Goal: Information Seeking & Learning: Find specific fact

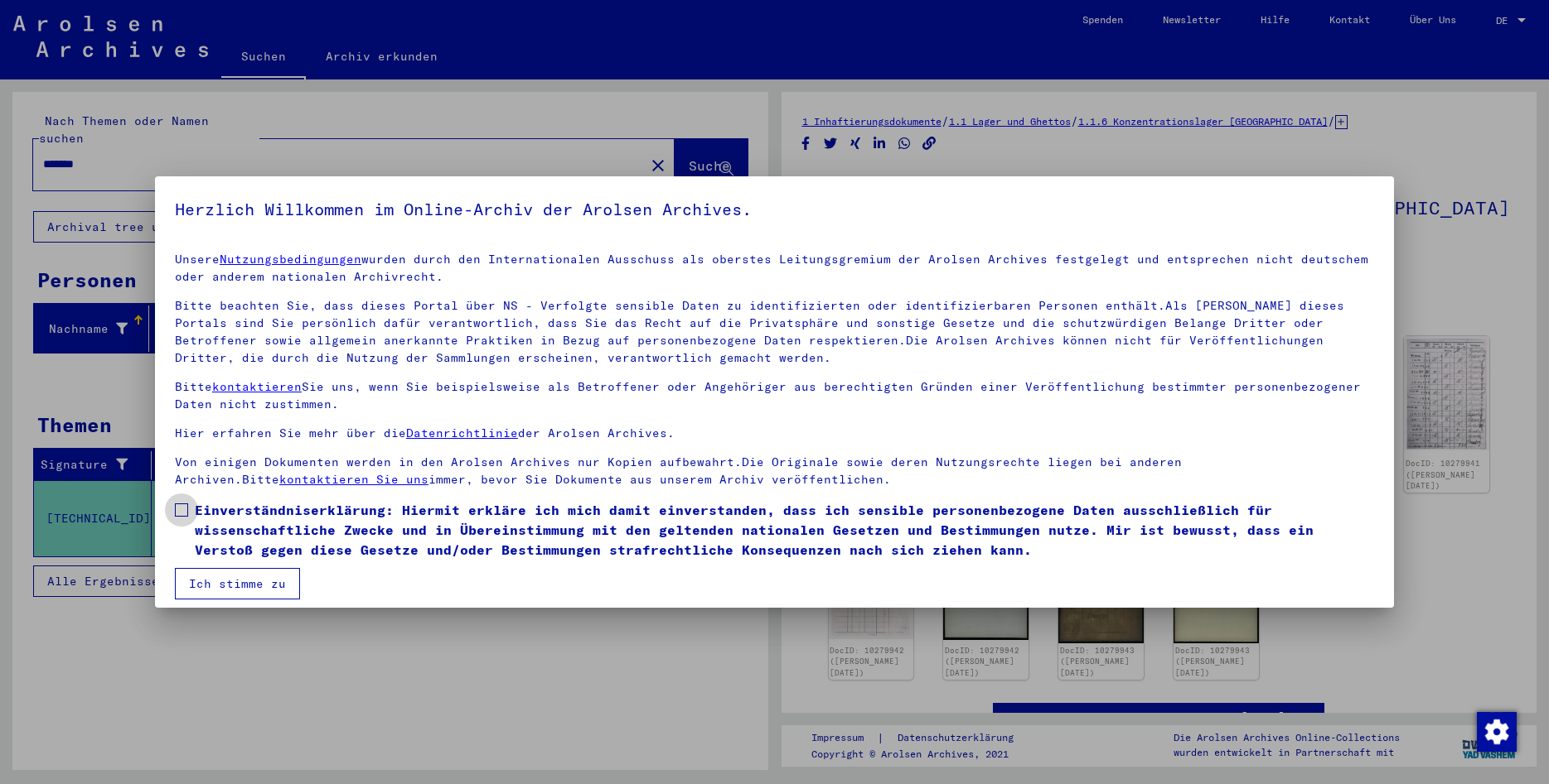
click at [189, 509] on label "Einverständniserklärung: Hiermit erkläre ich mich damit einverstanden, dass ich…" at bounding box center [774, 530] width 1199 height 60
click at [208, 592] on button "Ich stimme zu" at bounding box center [238, 584] width 125 height 32
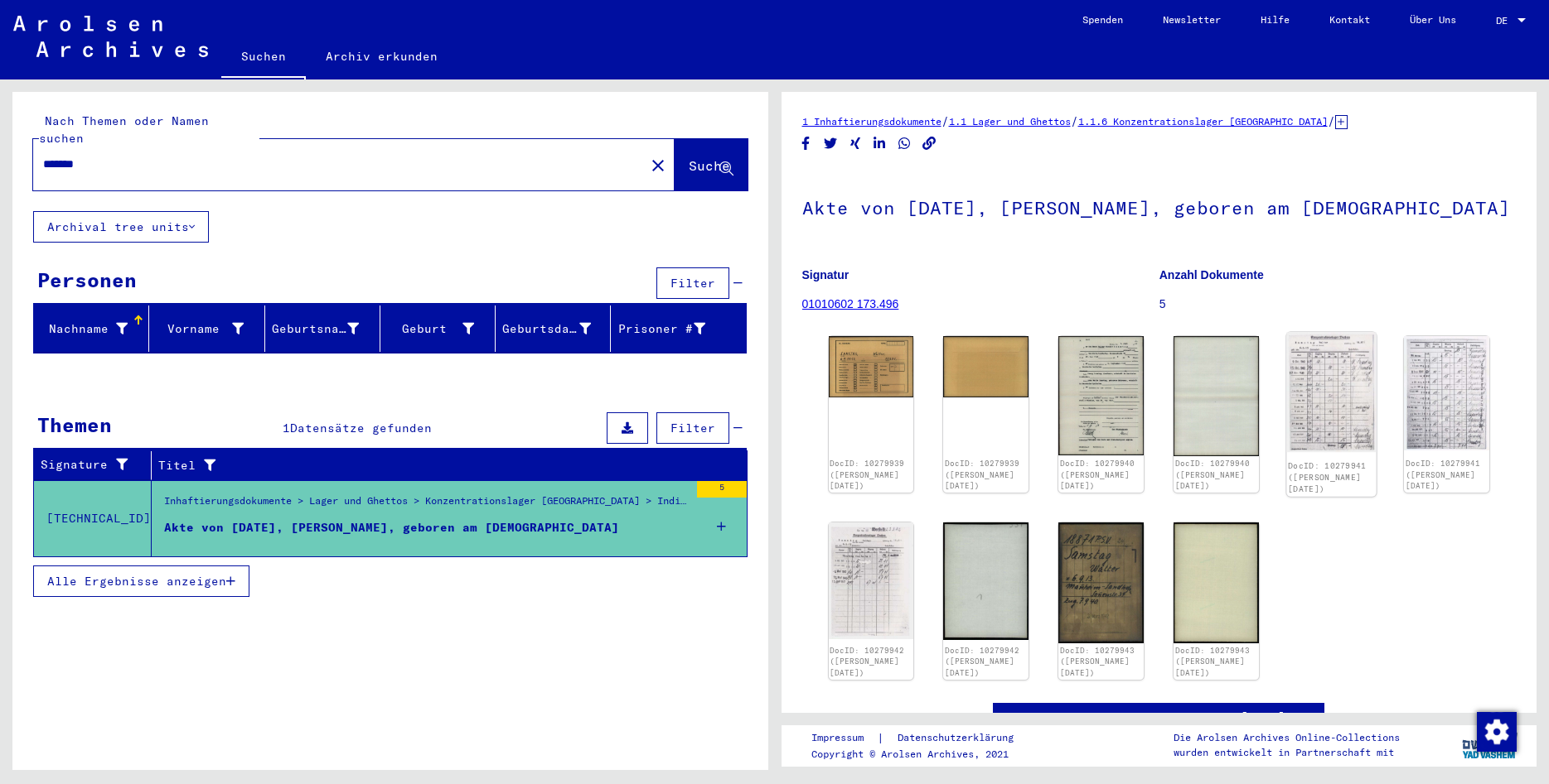
click at [1332, 397] on img at bounding box center [1331, 392] width 89 height 120
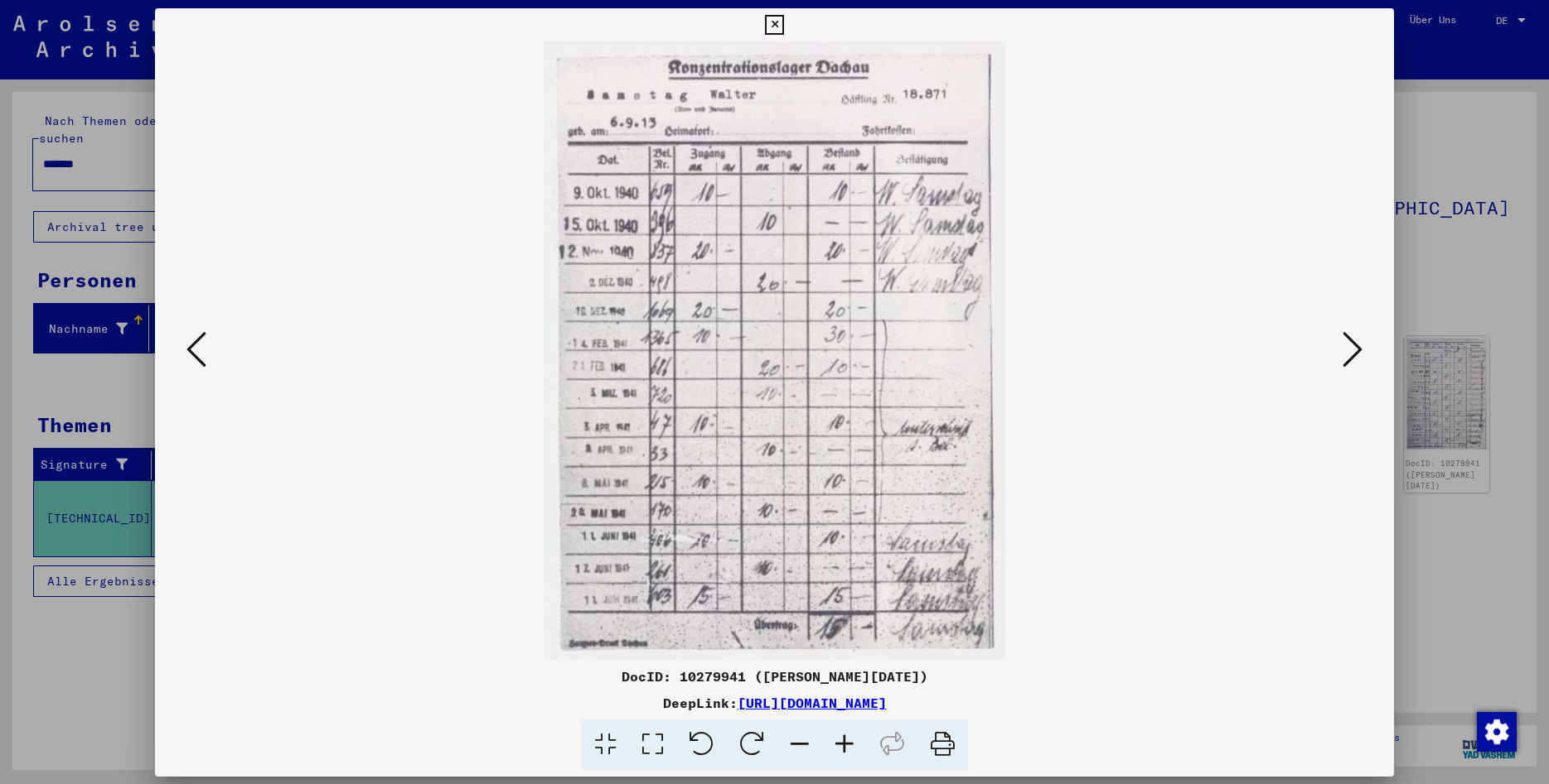
click at [1332, 397] on div "DocID: 10279941 ([PERSON_NAME][DATE]) DeepLink: [URL][DOMAIN_NAME]" at bounding box center [774, 392] width 1239 height 768
drag, startPoint x: 1082, startPoint y: 706, endPoint x: 565, endPoint y: 708, distance: 517.0
click at [565, 708] on div "DeepLink: [URL][DOMAIN_NAME]" at bounding box center [774, 704] width 1239 height 20
copy link "[URL][DOMAIN_NAME]"
click at [1353, 348] on icon at bounding box center [1352, 350] width 20 height 40
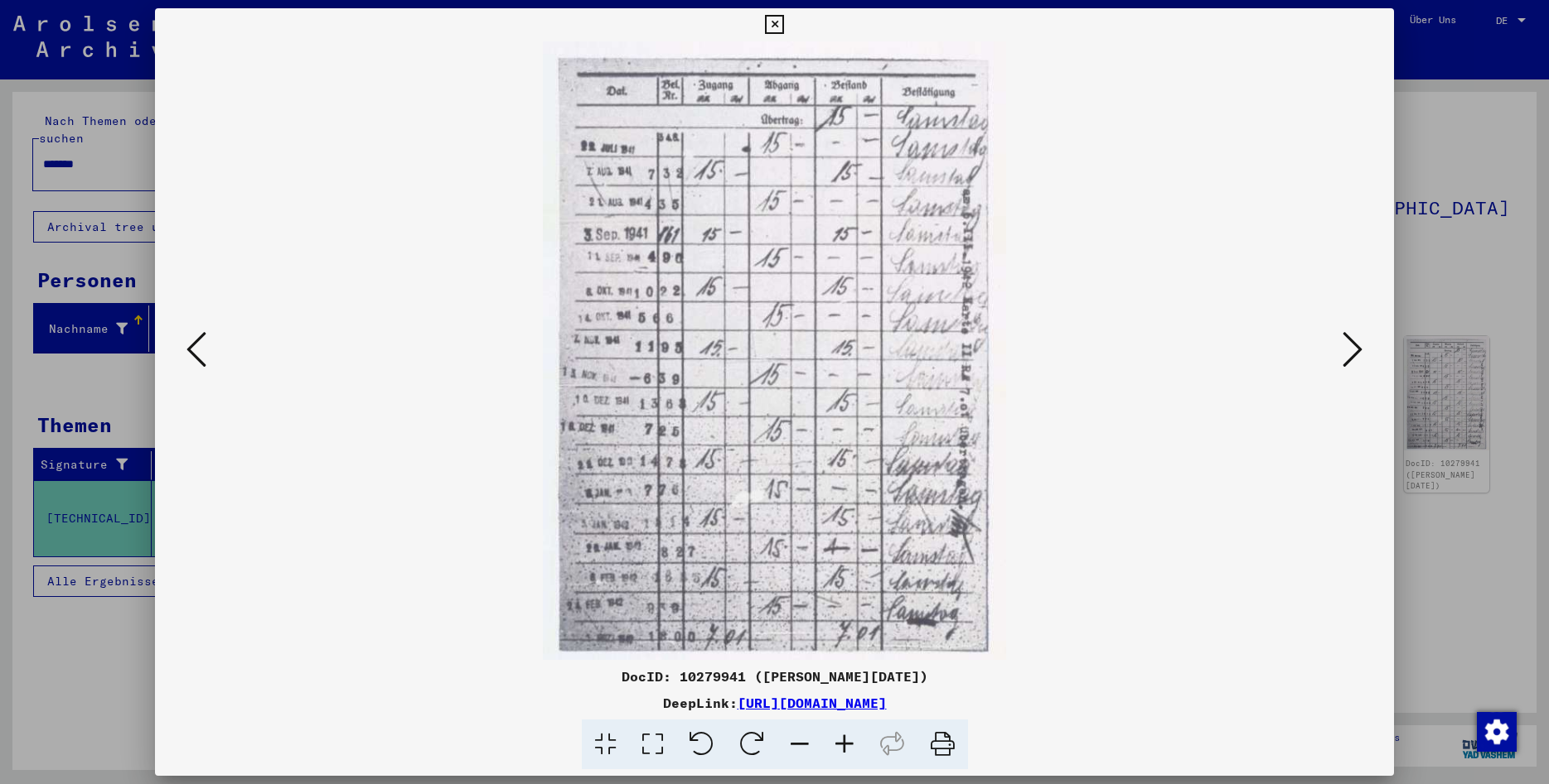
copy link "[URL][DOMAIN_NAME]"
click at [1090, 569] on img at bounding box center [774, 351] width 1126 height 619
click at [196, 347] on icon at bounding box center [197, 350] width 20 height 40
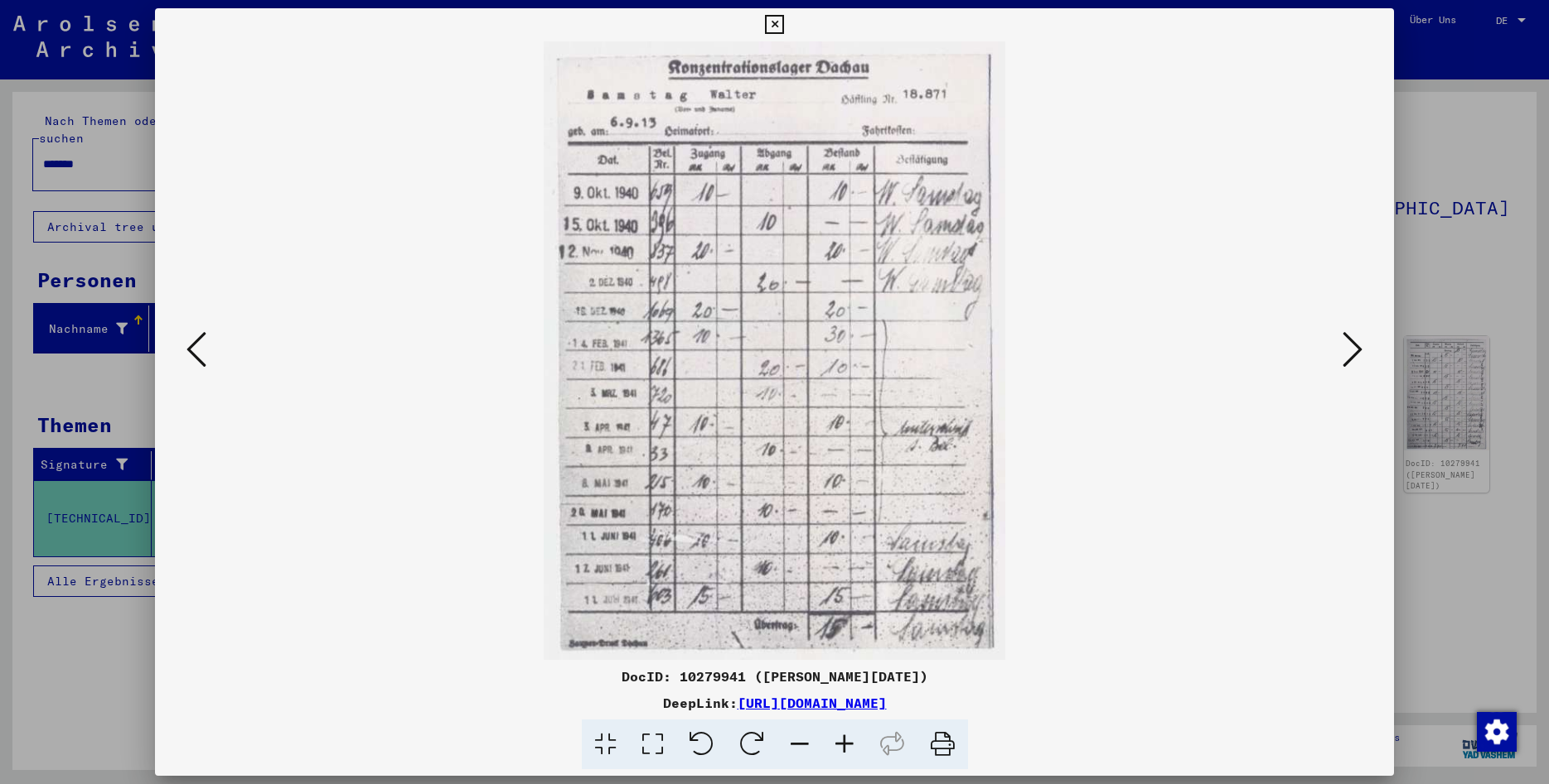
click at [1347, 356] on icon at bounding box center [1352, 350] width 20 height 40
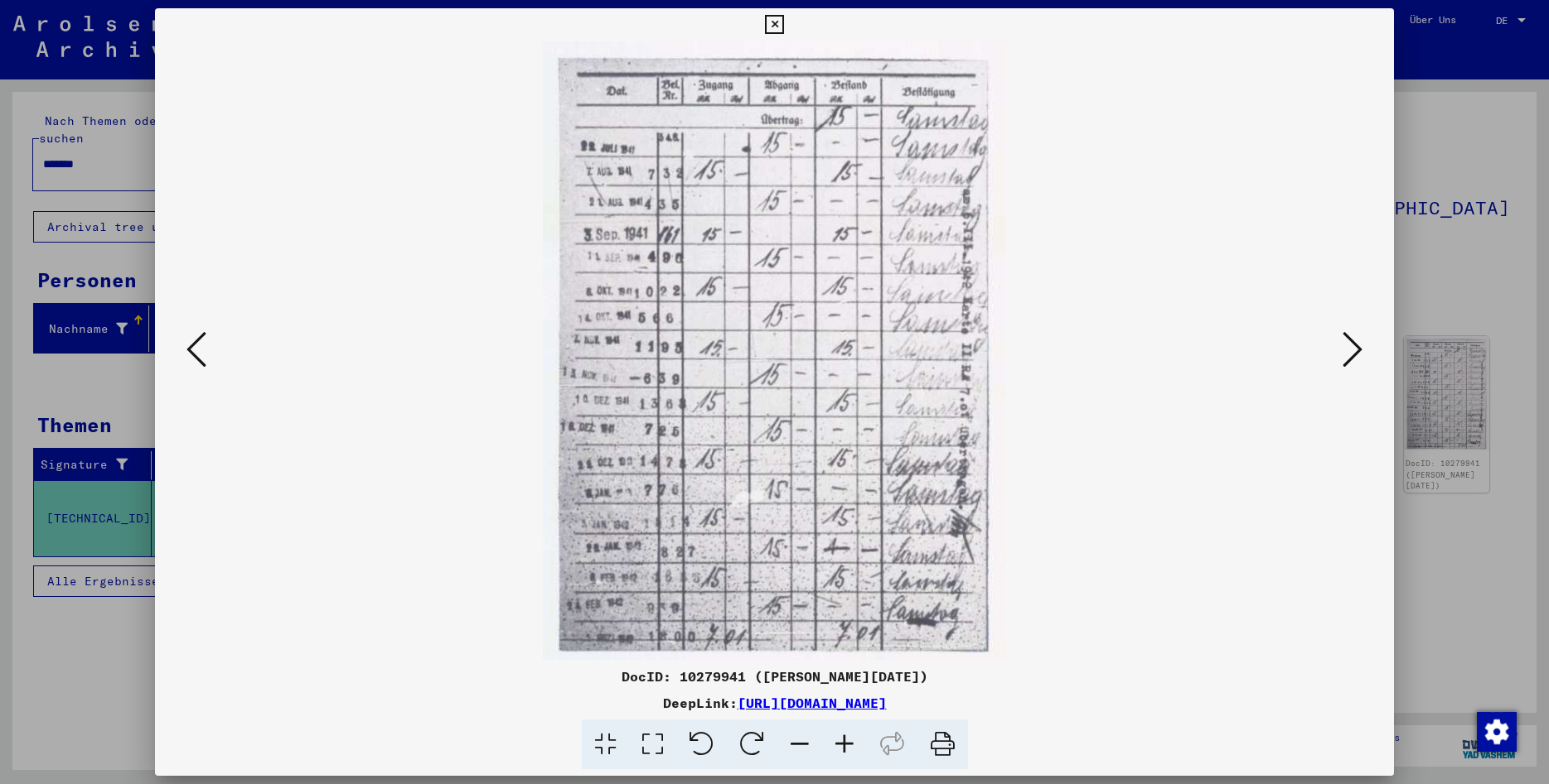
click at [1351, 358] on icon at bounding box center [1352, 350] width 20 height 40
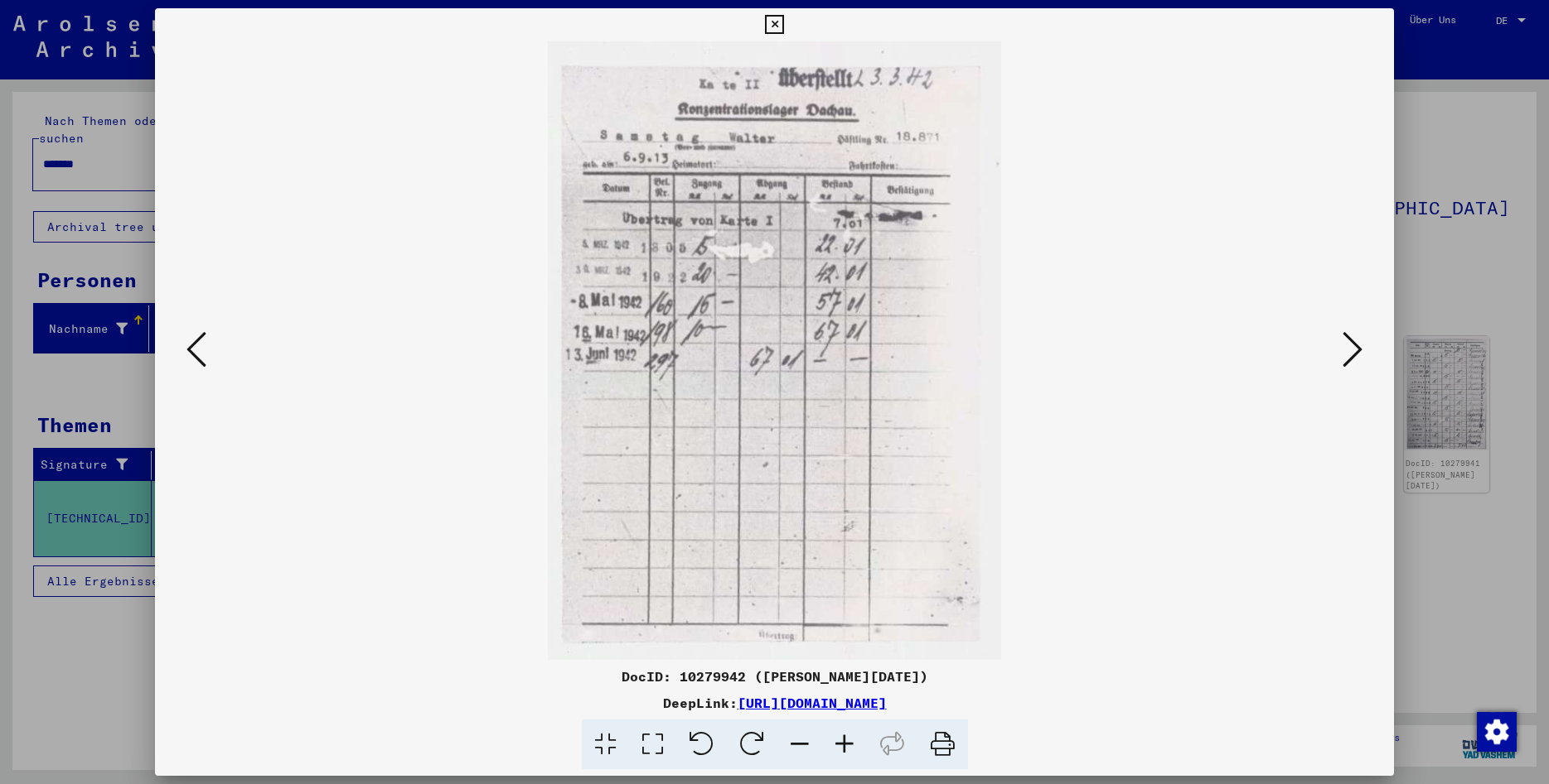
click at [1352, 352] on icon at bounding box center [1352, 350] width 20 height 40
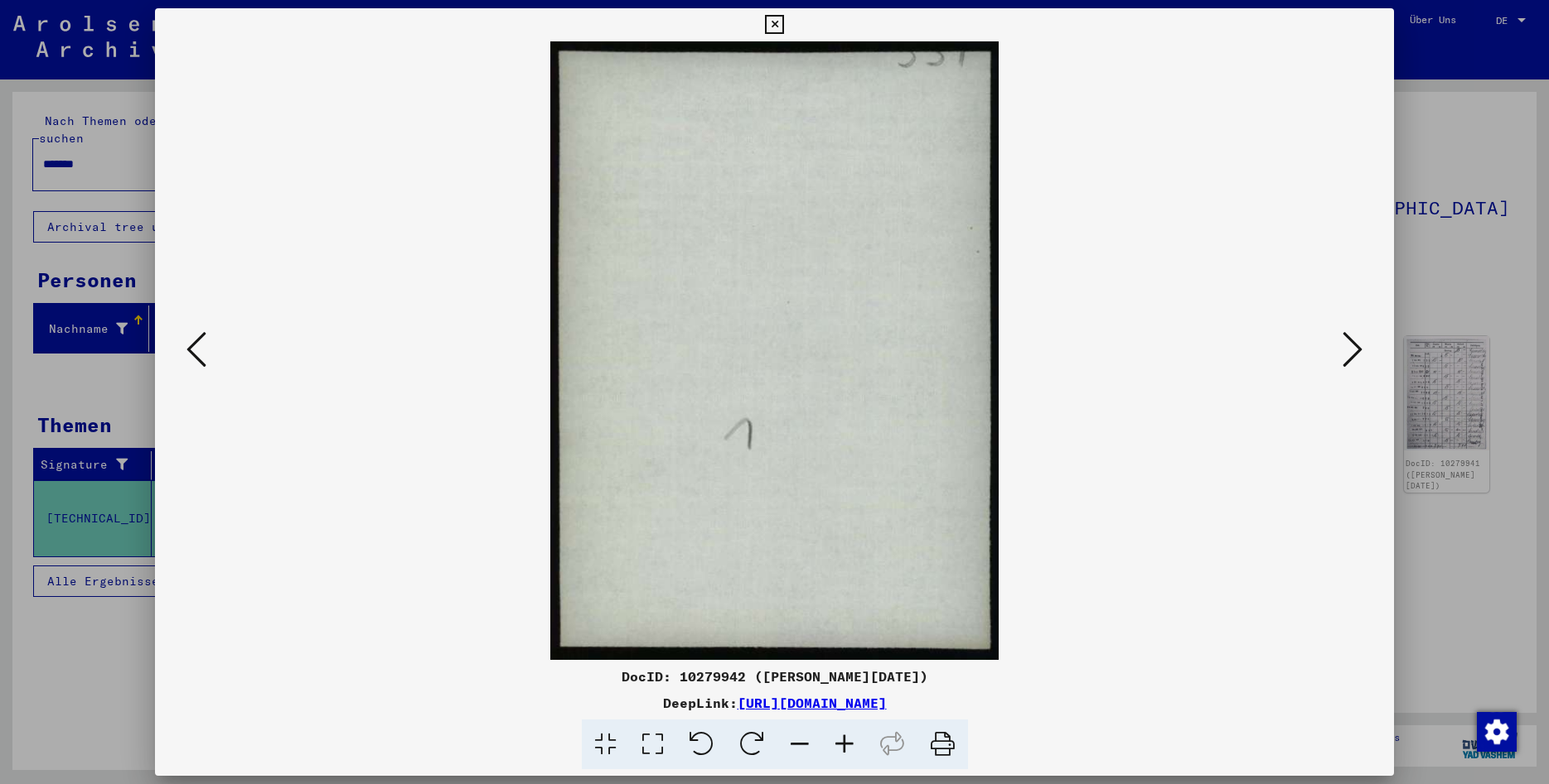
click at [1475, 168] on div at bounding box center [774, 392] width 1549 height 784
